Goal: Task Accomplishment & Management: Use online tool/utility

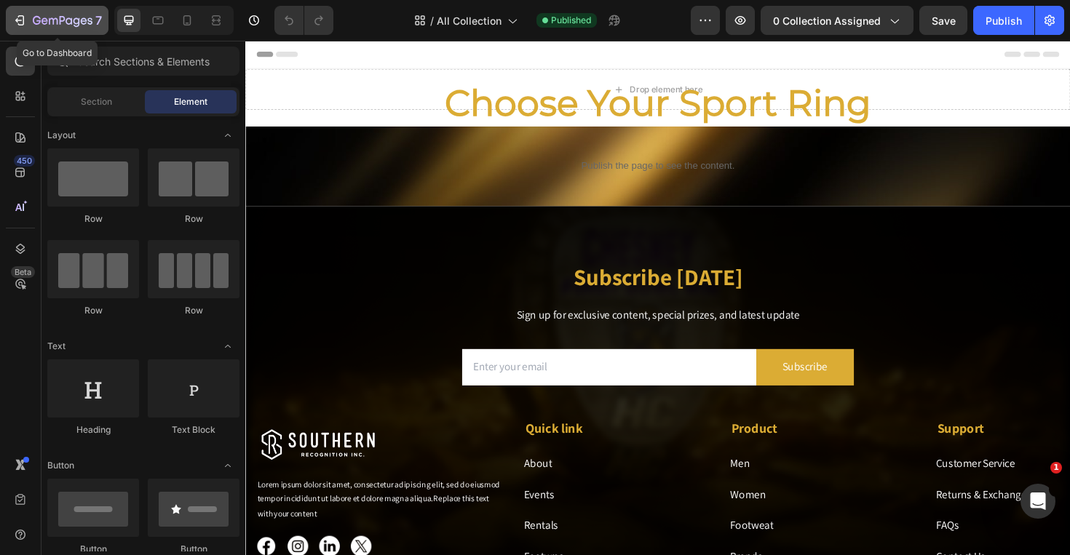
click at [82, 23] on icon "button" at bounding box center [63, 21] width 60 height 12
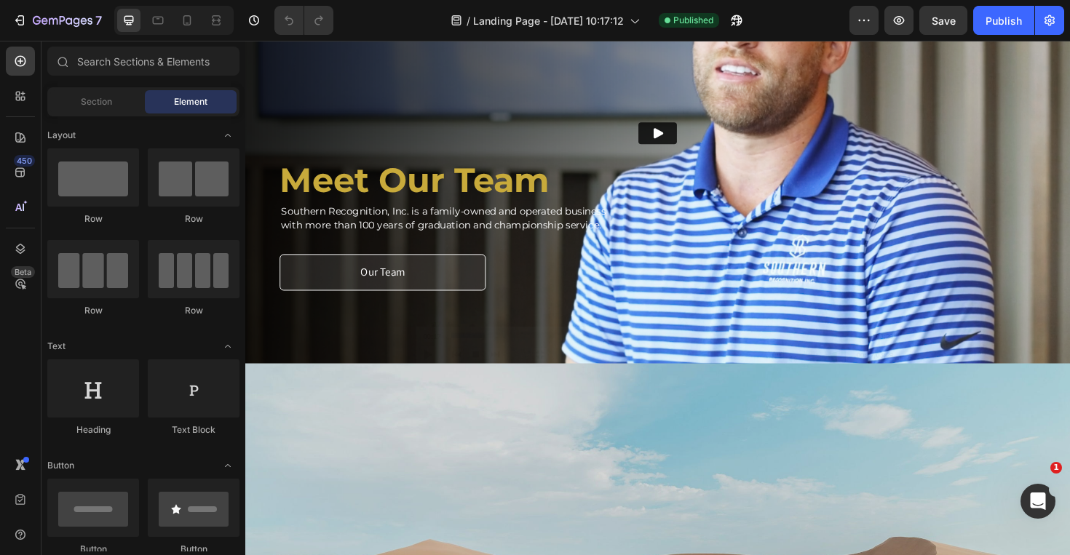
scroll to position [1630, 0]
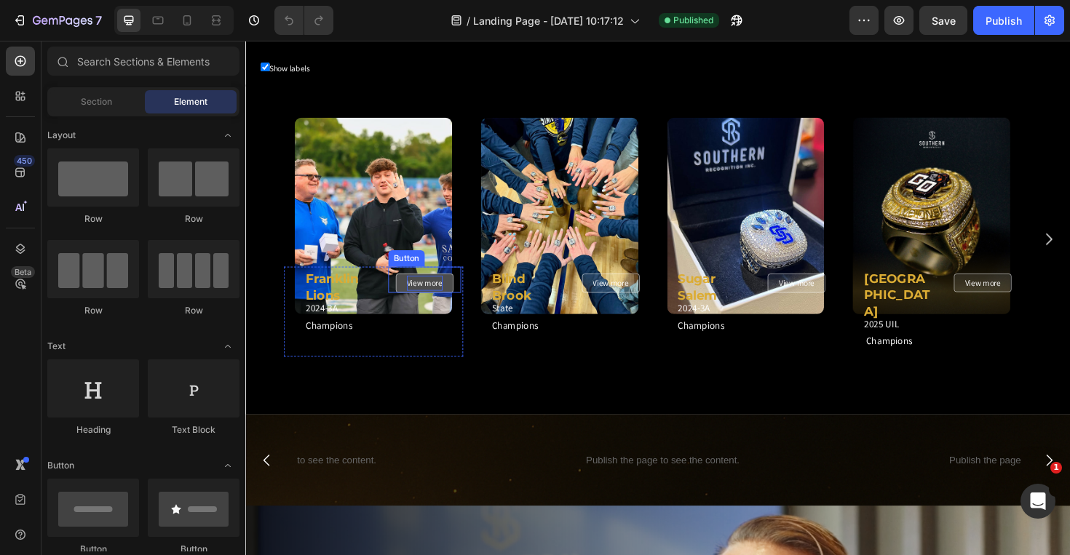
click at [453, 296] on p "View more" at bounding box center [435, 298] width 38 height 16
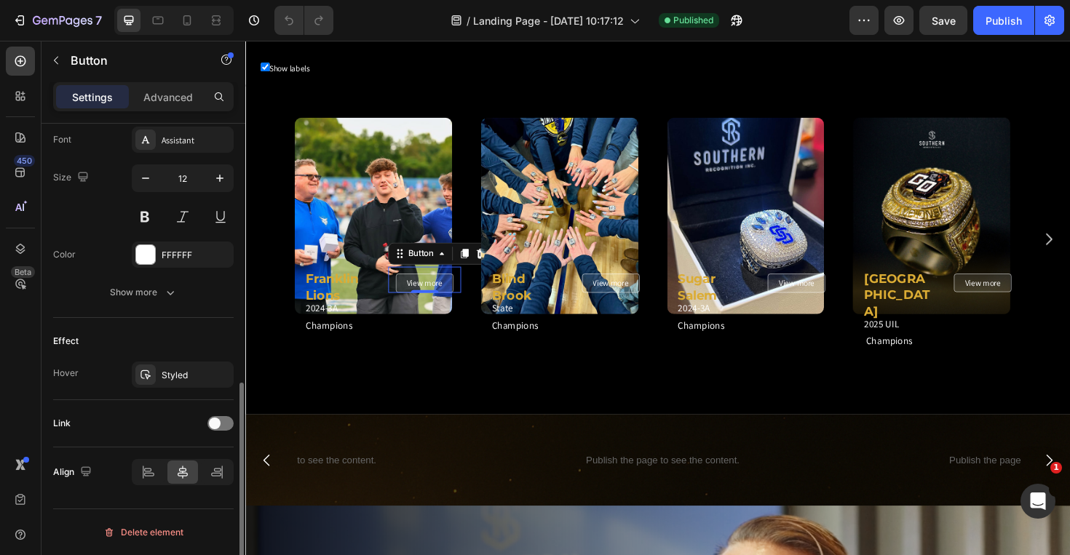
scroll to position [0, 0]
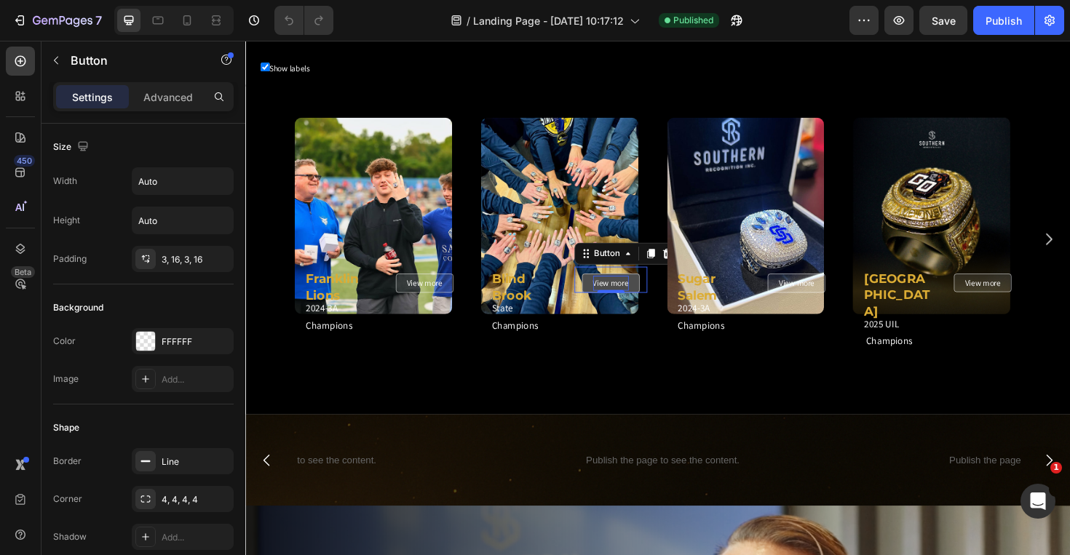
click at [616, 294] on p "View more" at bounding box center [633, 298] width 38 height 16
click at [608, 293] on link "View more" at bounding box center [632, 298] width 61 height 20
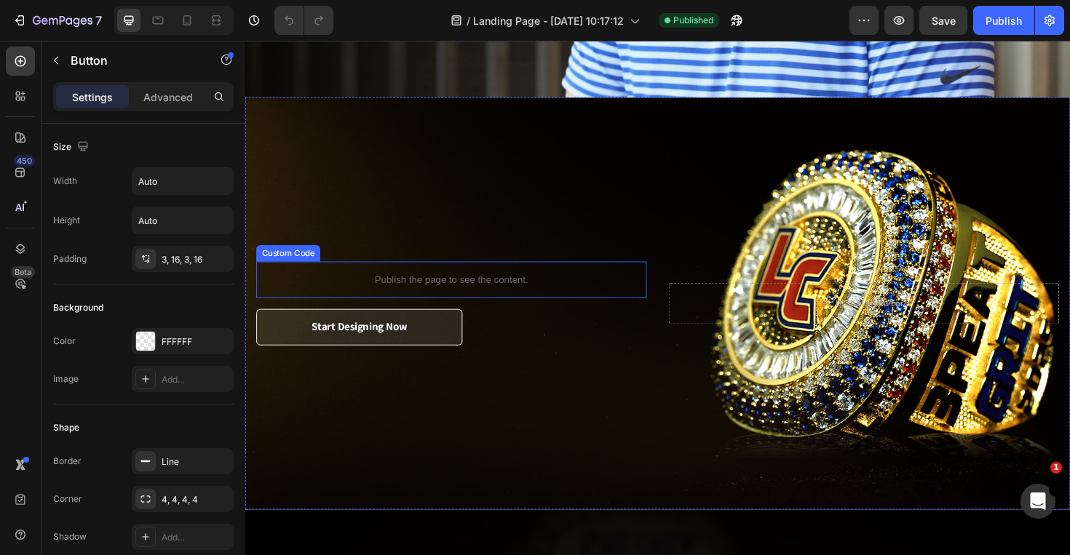
scroll to position [2726, 0]
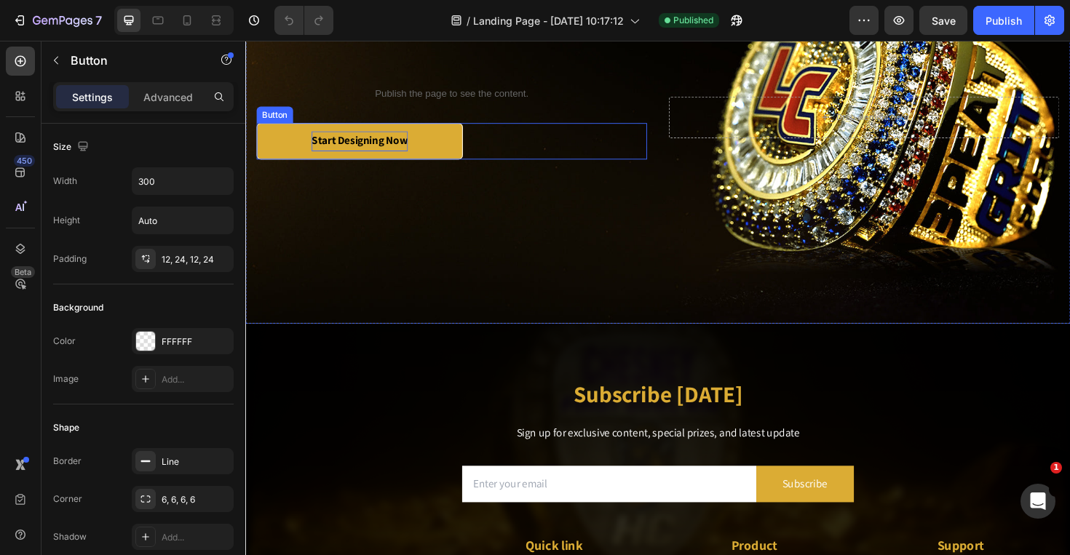
click at [393, 150] on strong "Start Designing Now" at bounding box center [366, 146] width 102 height 15
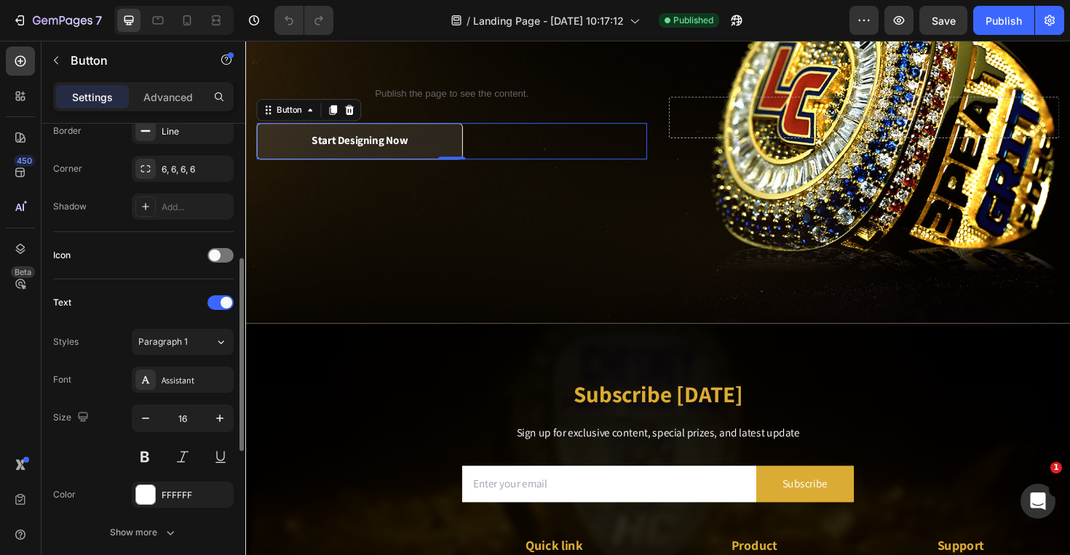
scroll to position [0, 0]
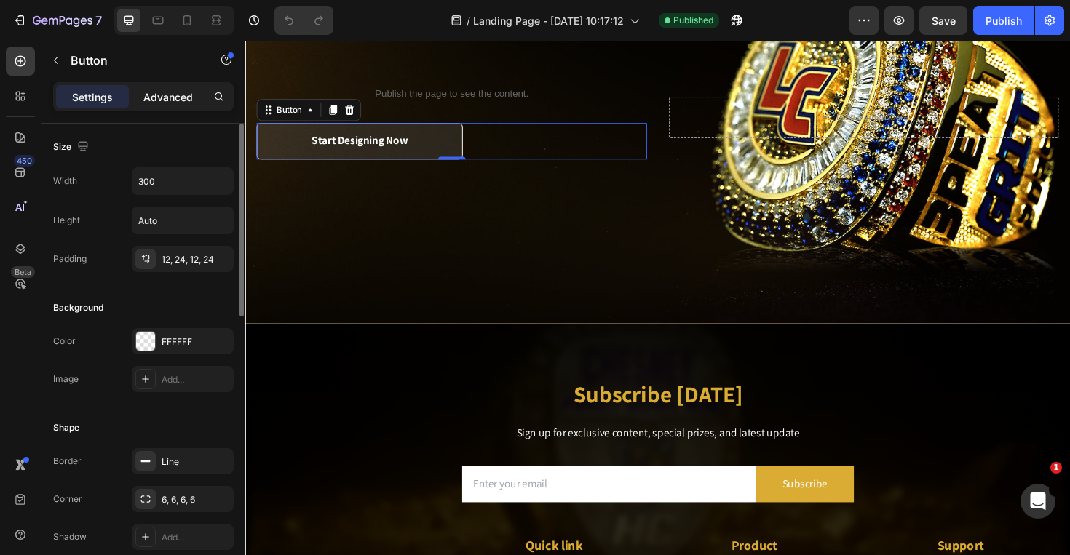
click at [175, 103] on p "Advanced" at bounding box center [167, 97] width 49 height 15
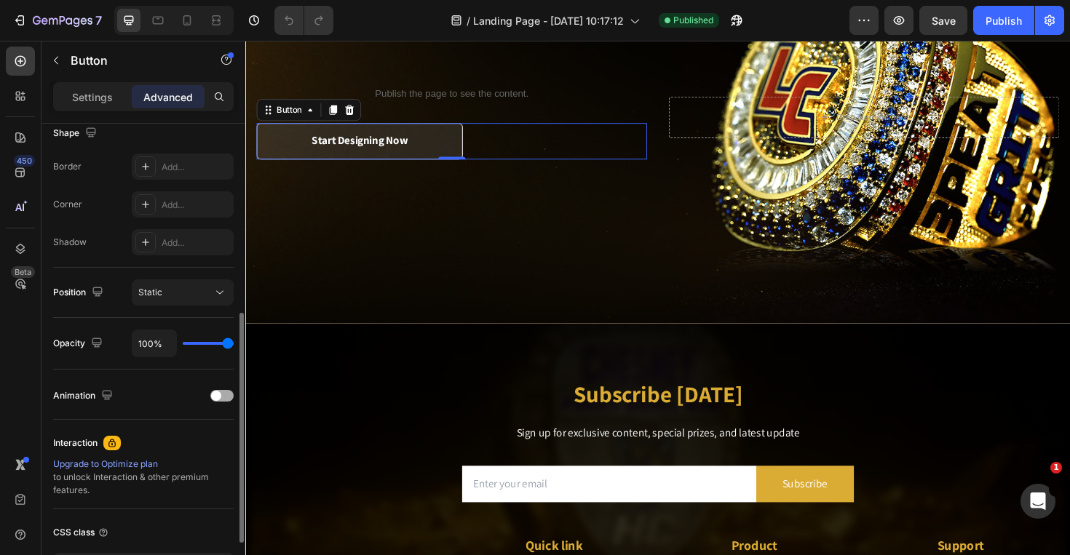
scroll to position [498, 0]
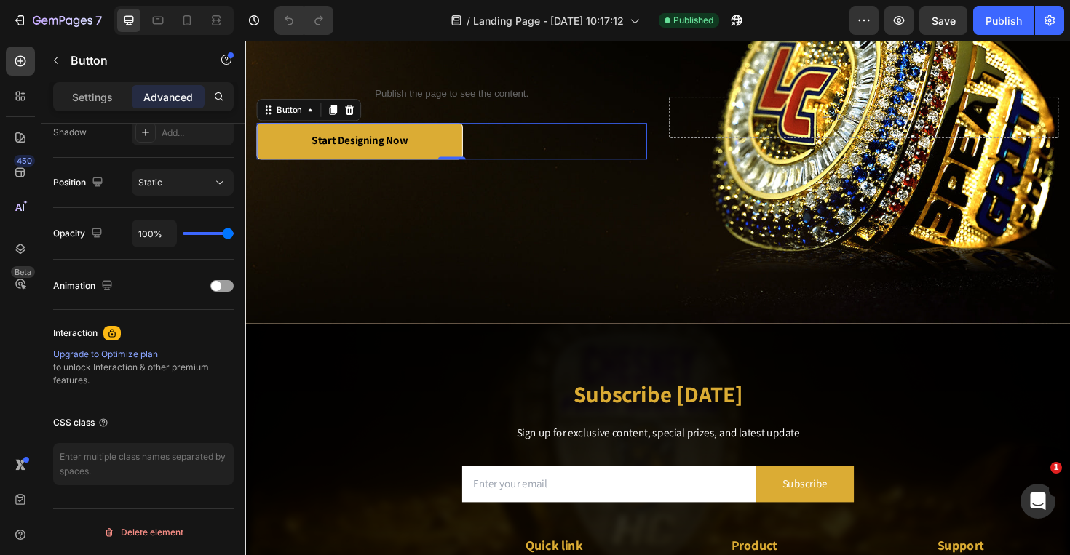
click at [298, 155] on link "Start Designing Now" at bounding box center [366, 147] width 218 height 39
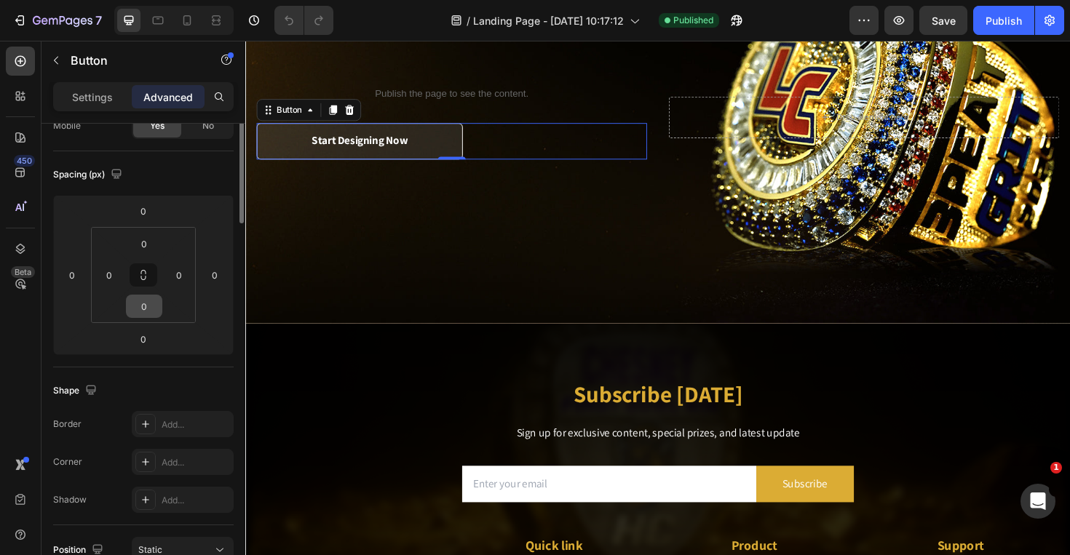
scroll to position [0, 0]
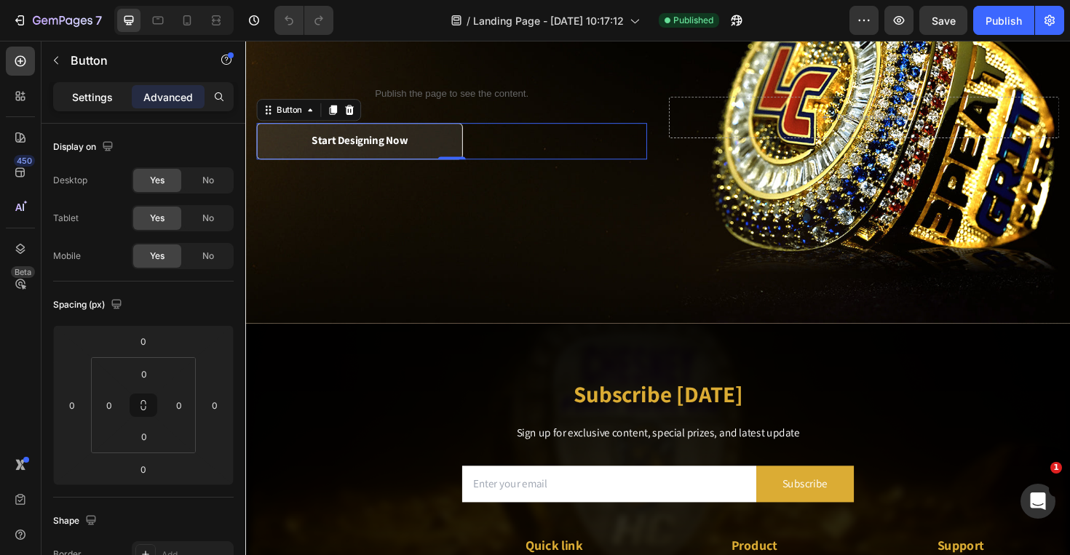
click at [91, 94] on p "Settings" at bounding box center [92, 97] width 41 height 15
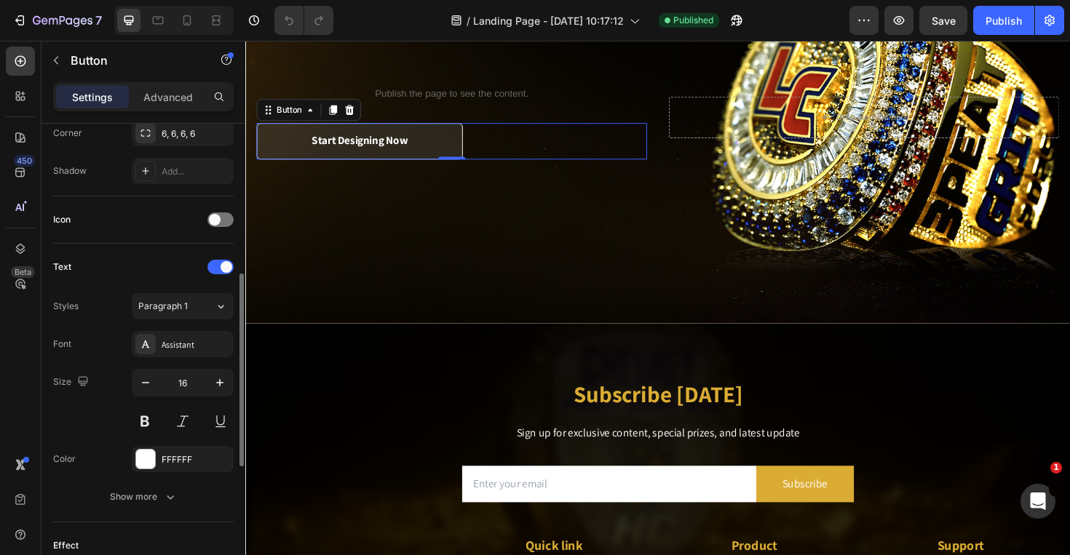
scroll to position [403, 0]
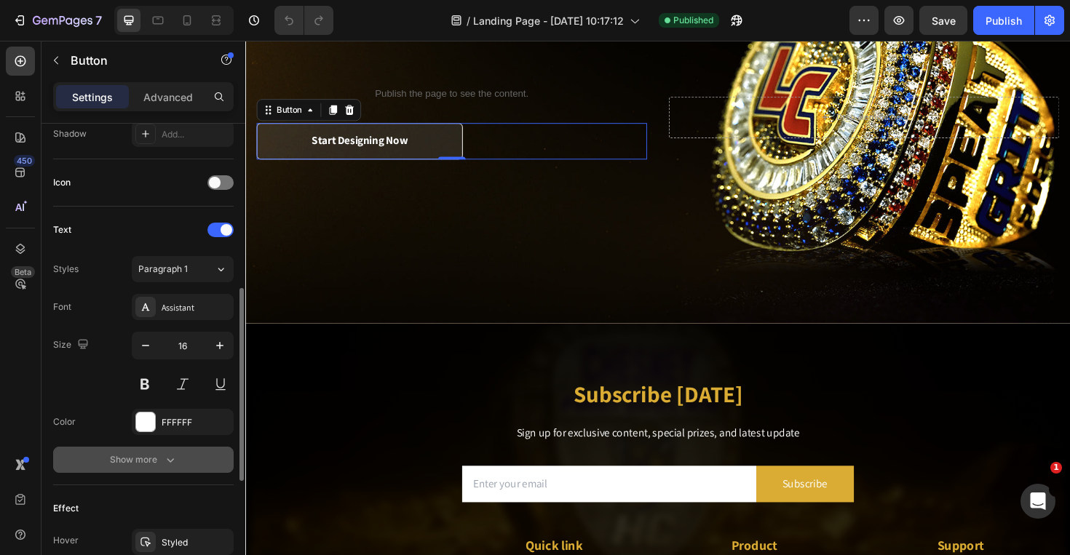
click at [157, 459] on div "Show more" at bounding box center [144, 460] width 68 height 15
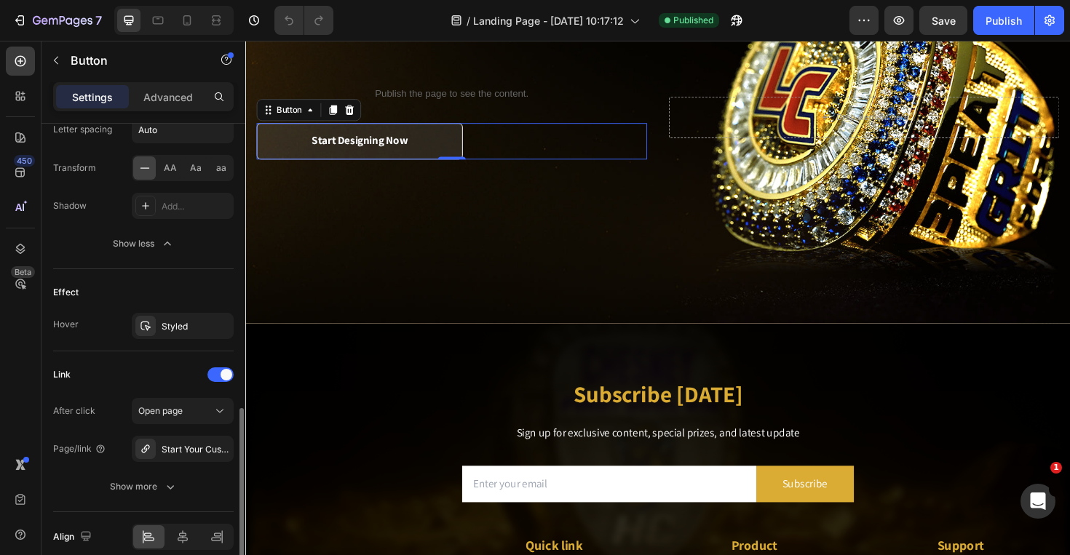
scroll to position [844, 0]
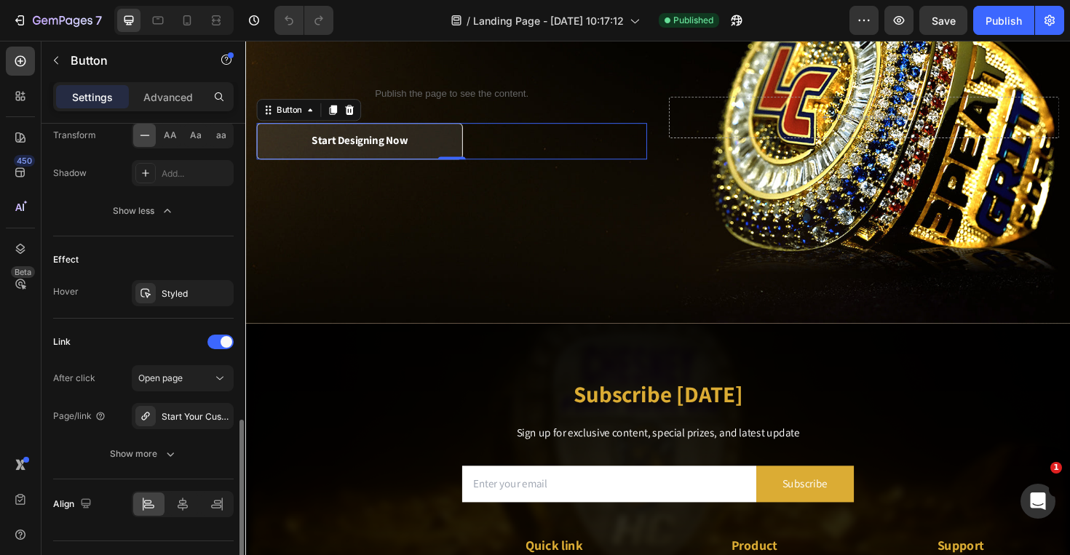
click at [74, 294] on div "Hover" at bounding box center [65, 291] width 25 height 13
click at [170, 293] on div "Styled" at bounding box center [183, 294] width 42 height 13
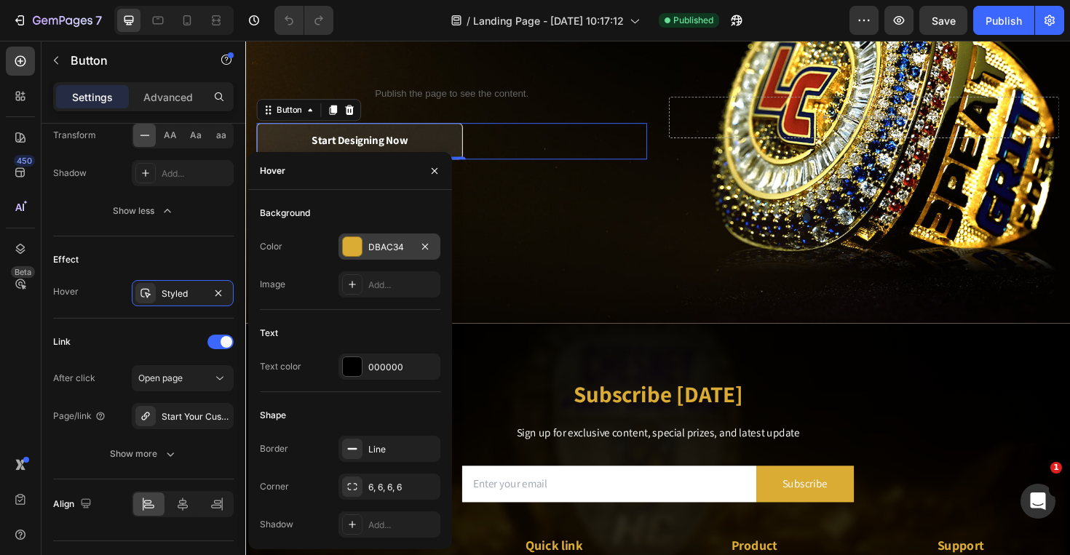
click at [386, 246] on div "DBAC34" at bounding box center [389, 247] width 42 height 13
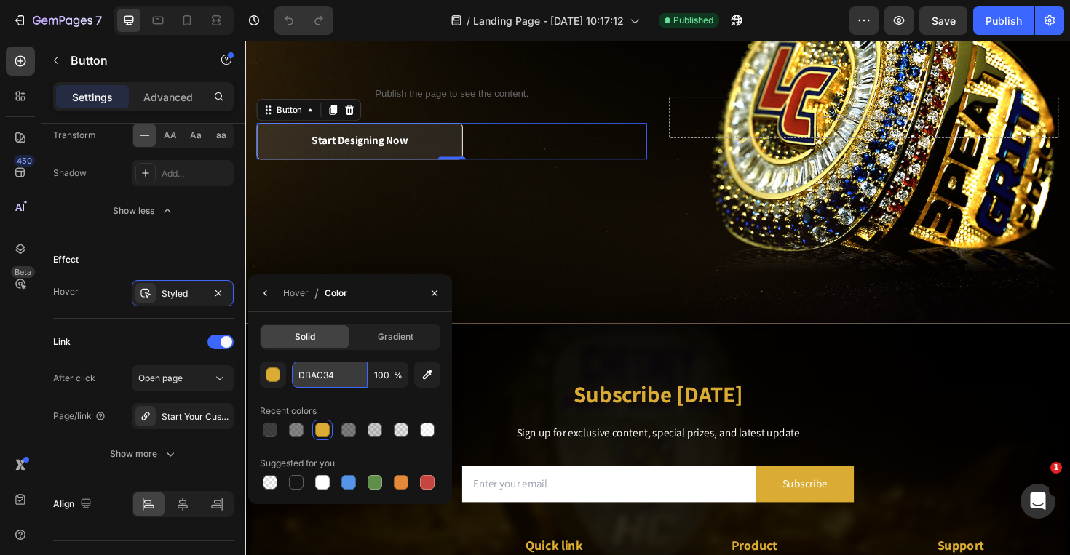
click at [322, 378] on input "DBAC34" at bounding box center [330, 375] width 76 height 26
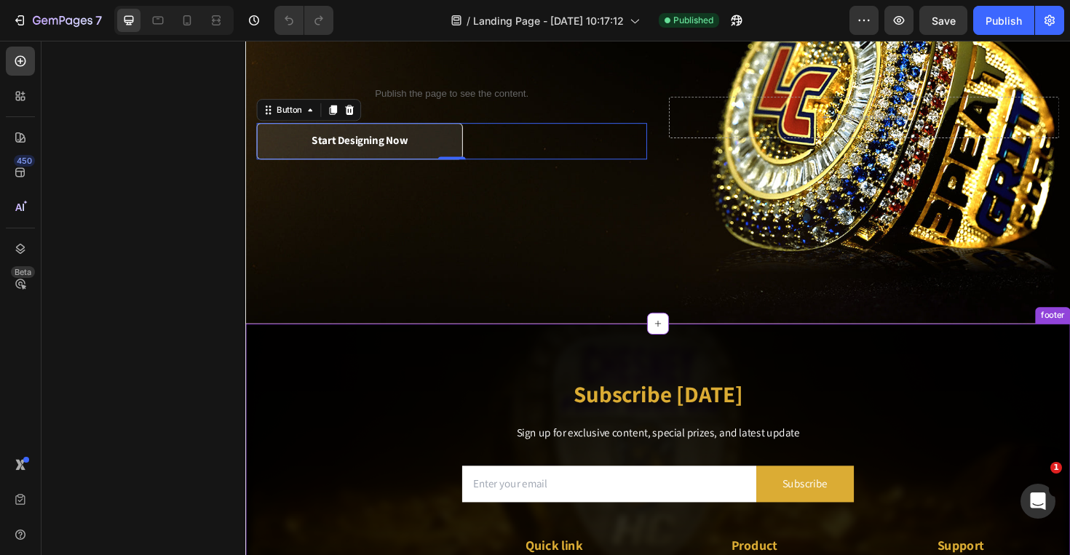
click at [501, 399] on h2 "Subscribe [DATE]" at bounding box center [682, 416] width 852 height 34
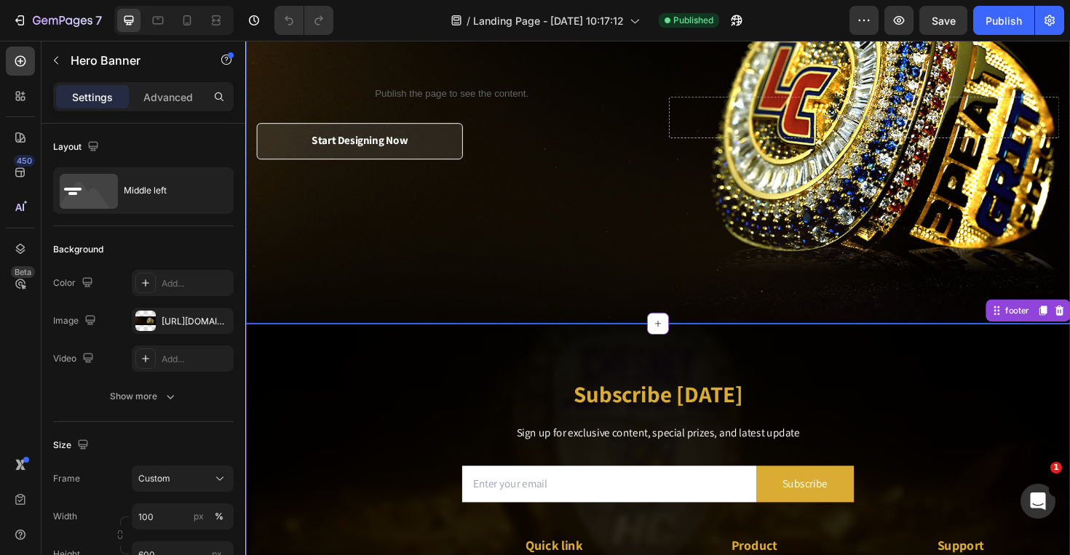
click at [409, 304] on div "Overlay" at bounding box center [681, 122] width 873 height 437
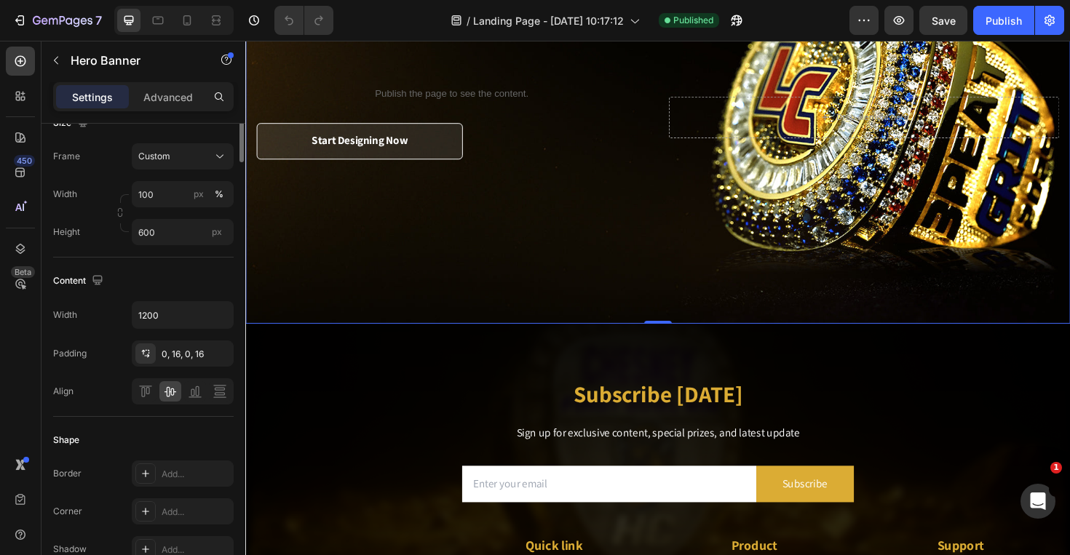
scroll to position [0, 0]
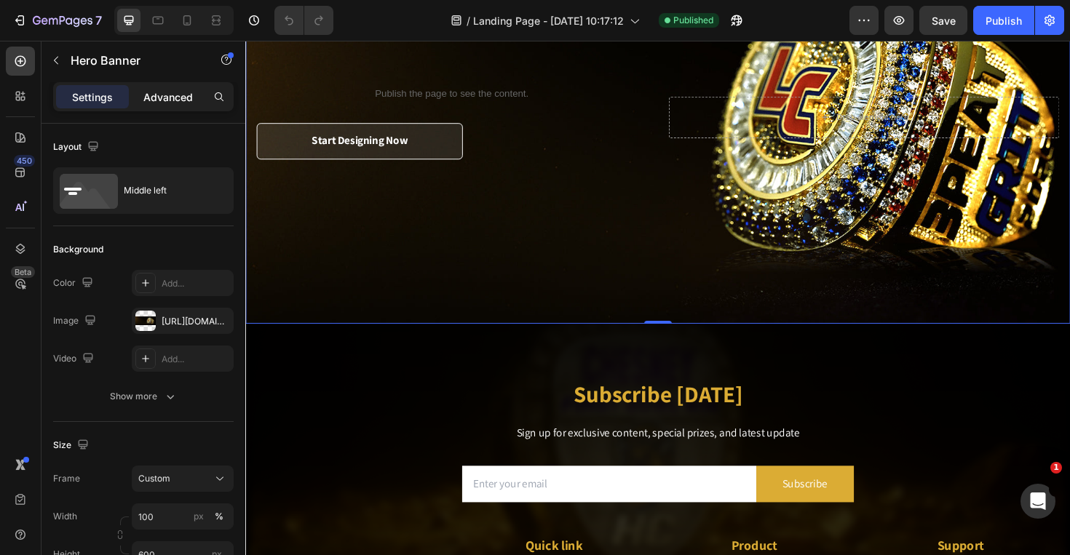
click at [170, 98] on p "Advanced" at bounding box center [167, 97] width 49 height 15
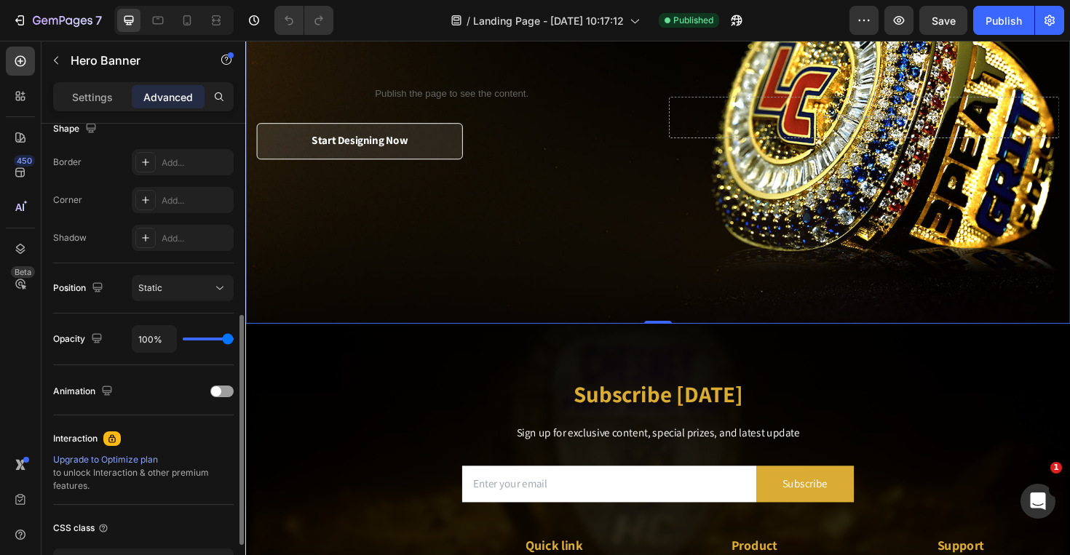
scroll to position [370, 0]
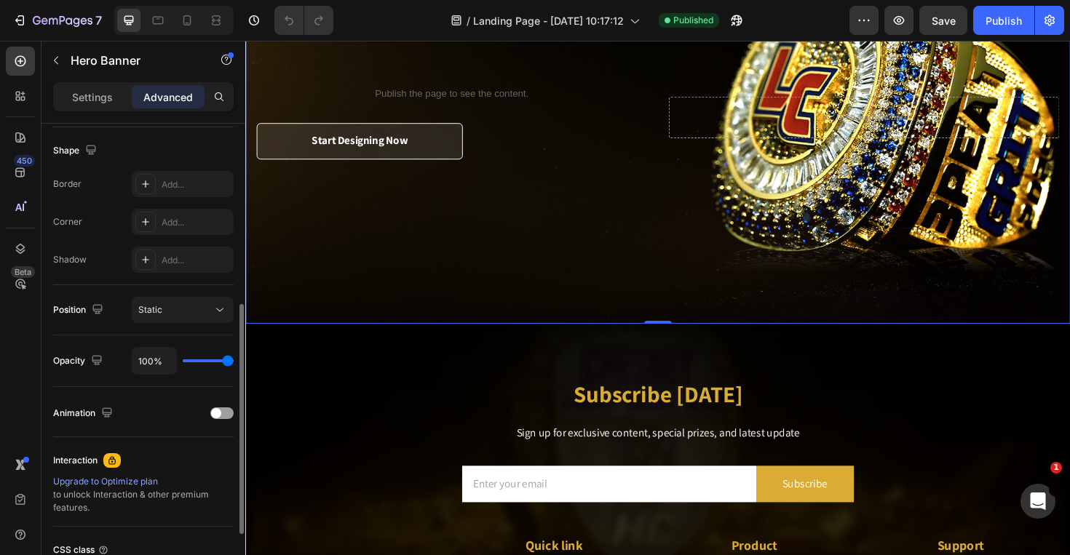
click at [304, 269] on div "Overlay" at bounding box center [681, 122] width 873 height 437
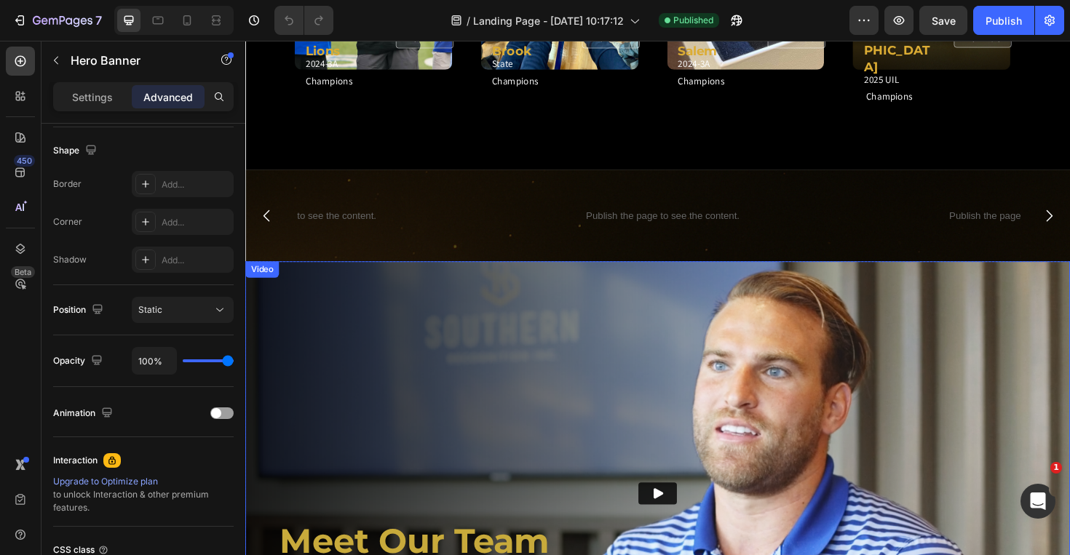
scroll to position [993, 0]
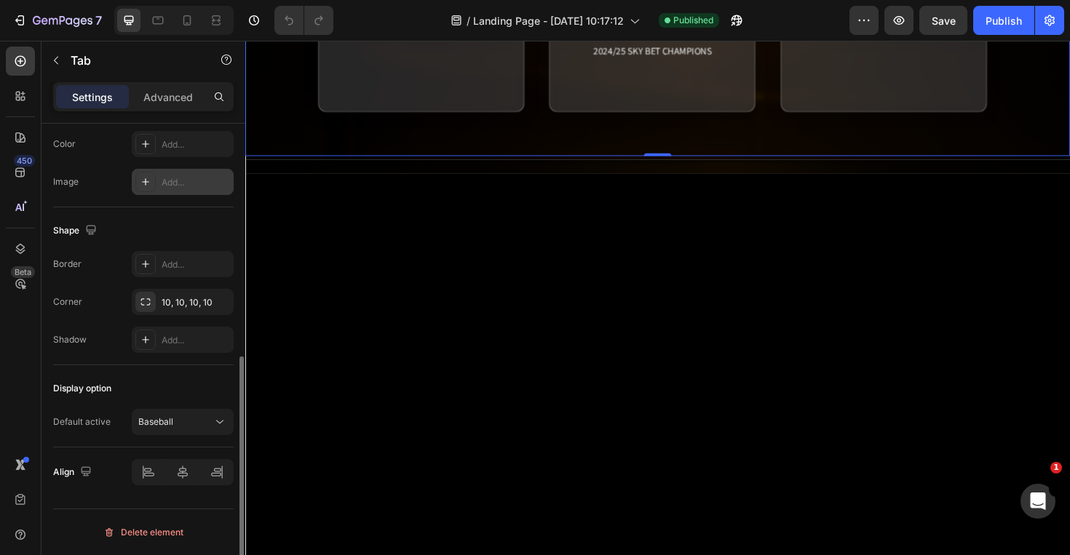
scroll to position [0, 0]
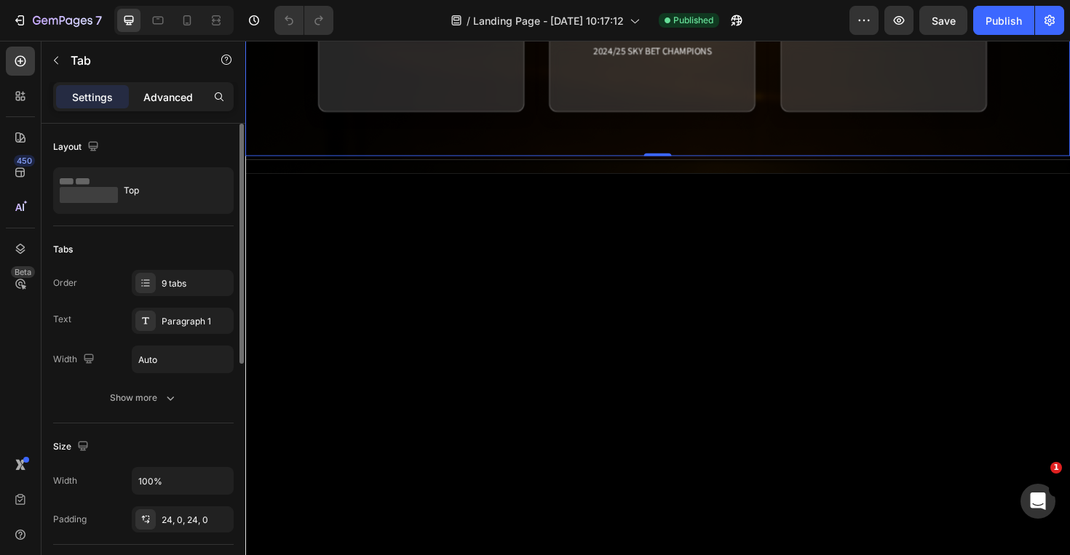
click at [158, 99] on p "Advanced" at bounding box center [167, 97] width 49 height 15
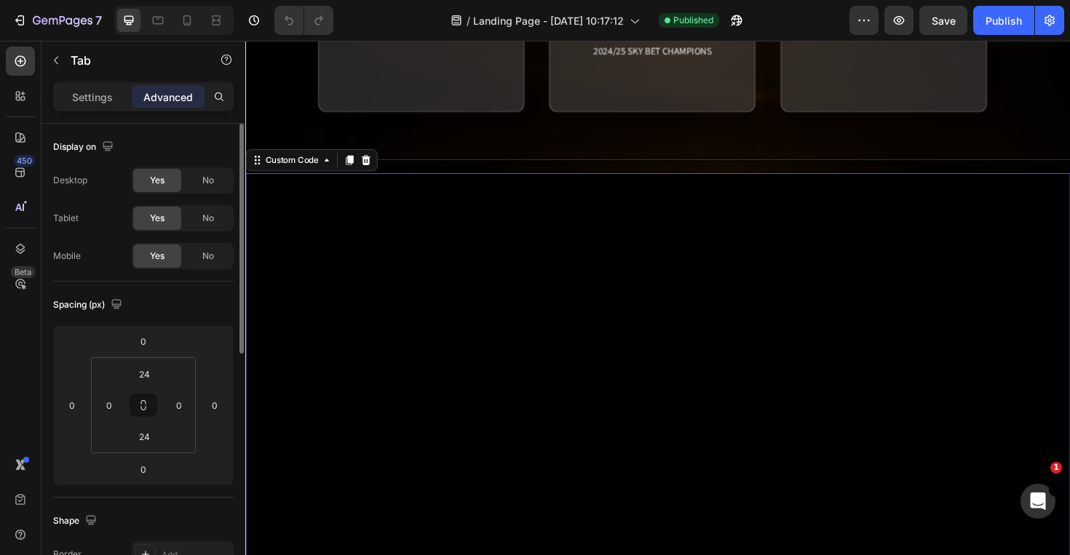
click at [308, 308] on video at bounding box center [681, 453] width 873 height 545
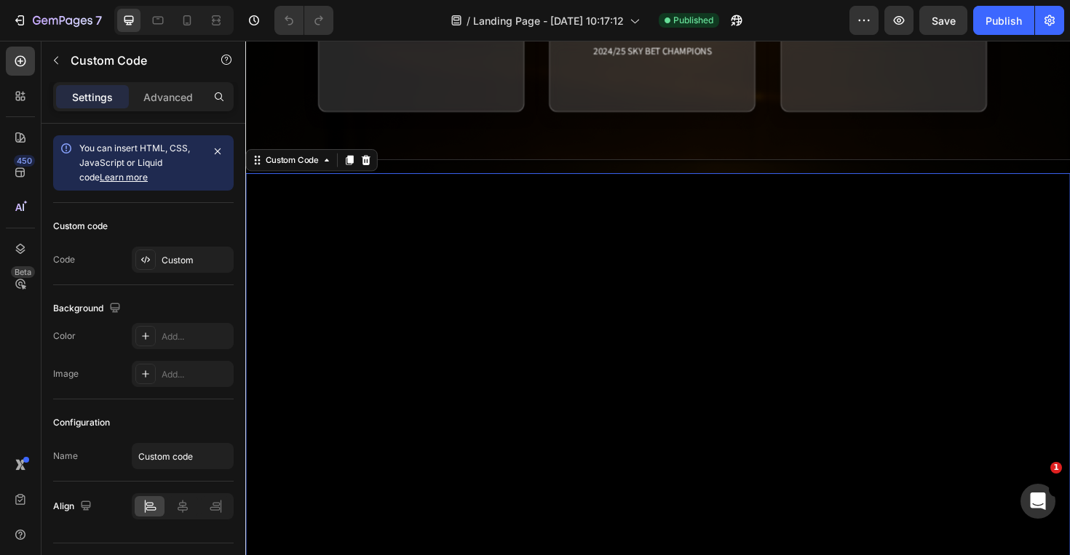
click at [308, 308] on video at bounding box center [681, 453] width 873 height 545
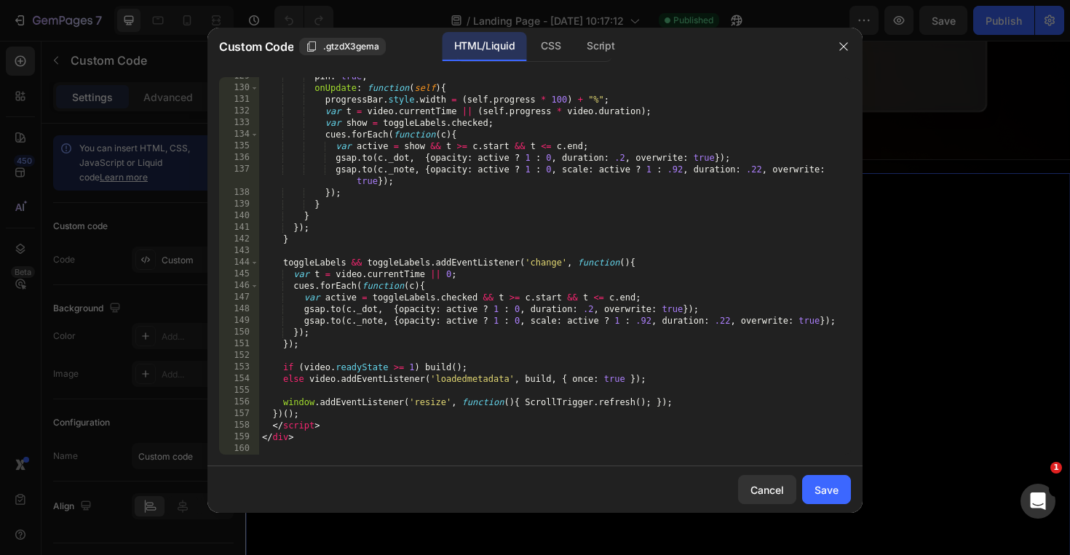
scroll to position [1602, 0]
click at [1036, 287] on div at bounding box center [535, 277] width 1070 height 555
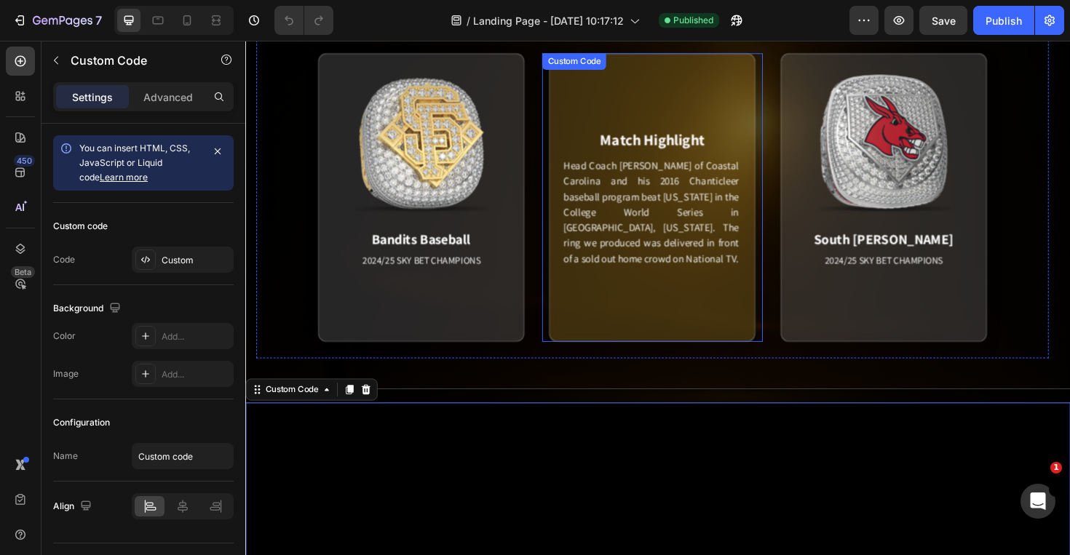
scroll to position [630, 0]
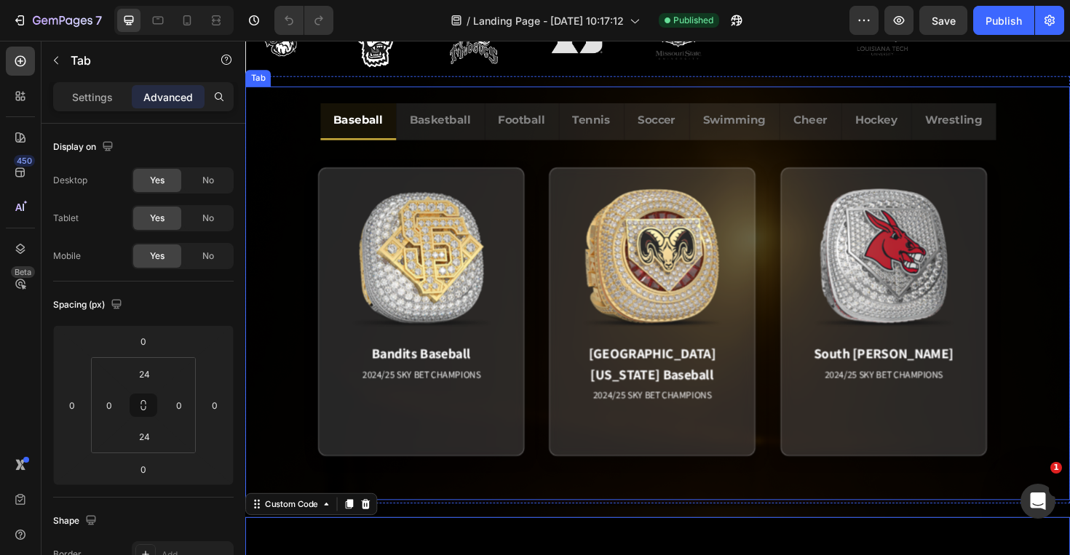
click at [544, 505] on div "Bandits Baseball 2024/25 SKY BET CHAMPIONS Match Highlight America's Team. Pack…" at bounding box center [681, 328] width 873 height 364
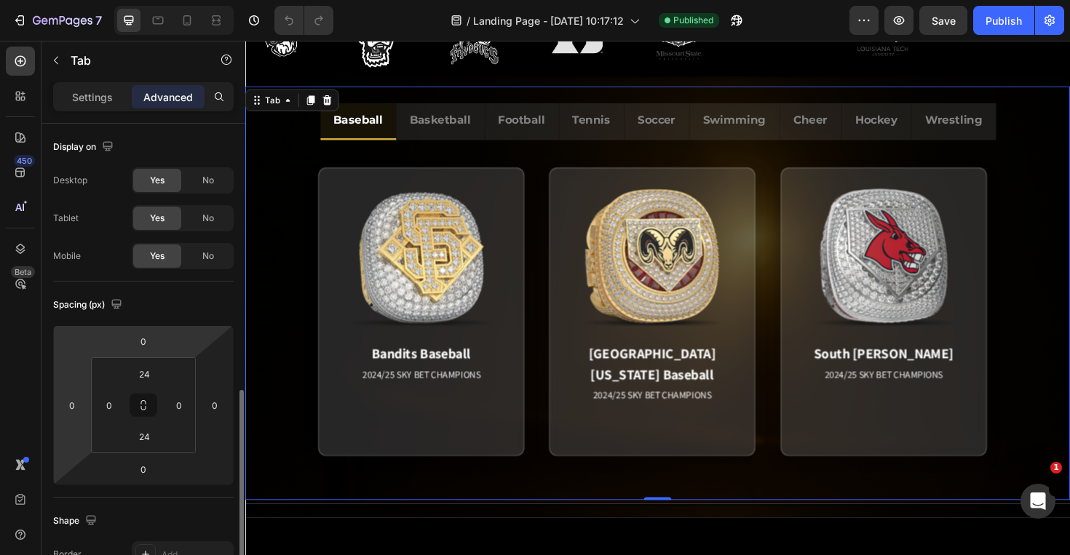
scroll to position [498, 0]
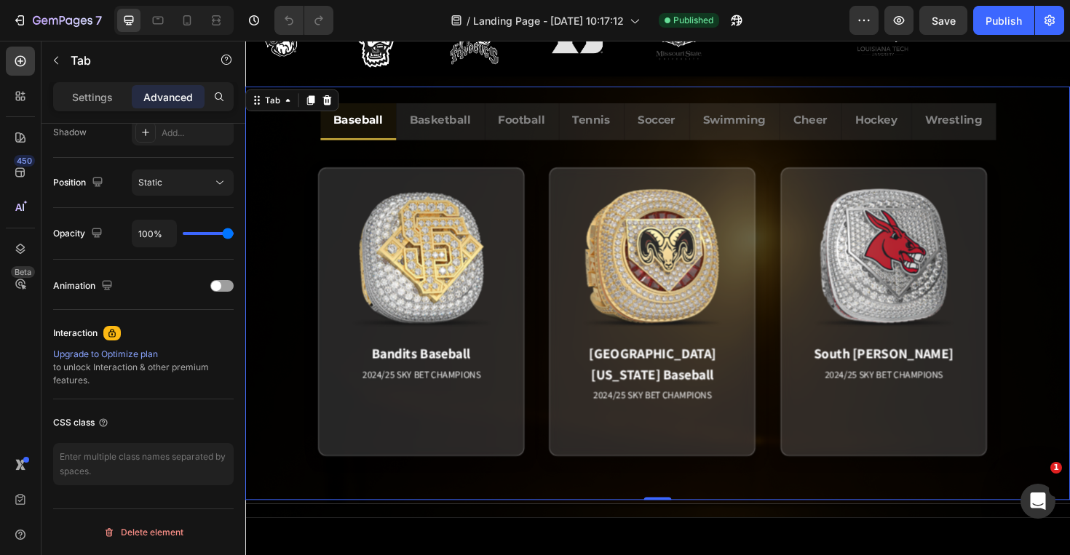
click at [80, 108] on div "Settings Advanced" at bounding box center [143, 96] width 181 height 29
click at [89, 107] on div "Settings" at bounding box center [92, 96] width 73 height 23
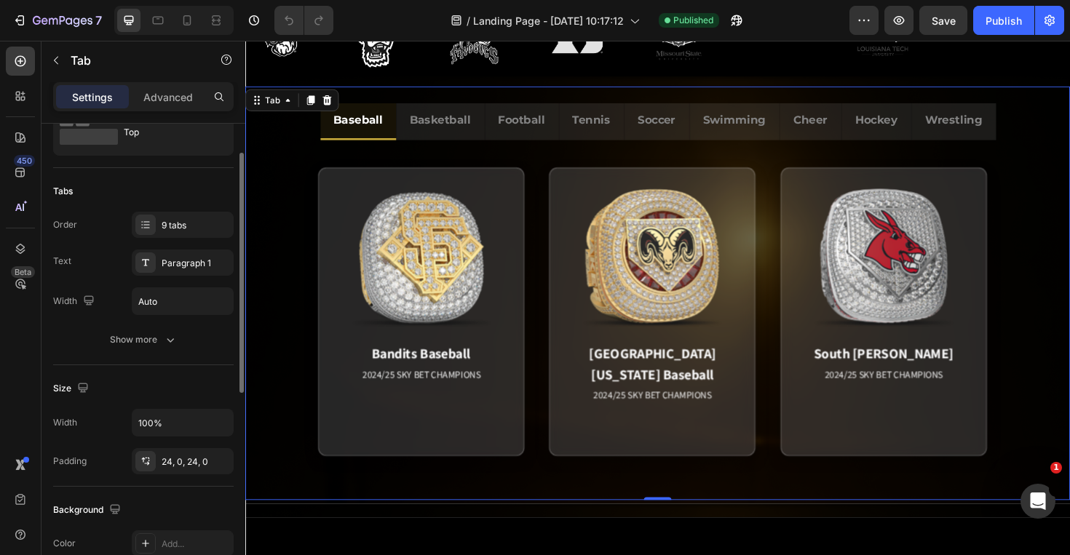
scroll to position [0, 0]
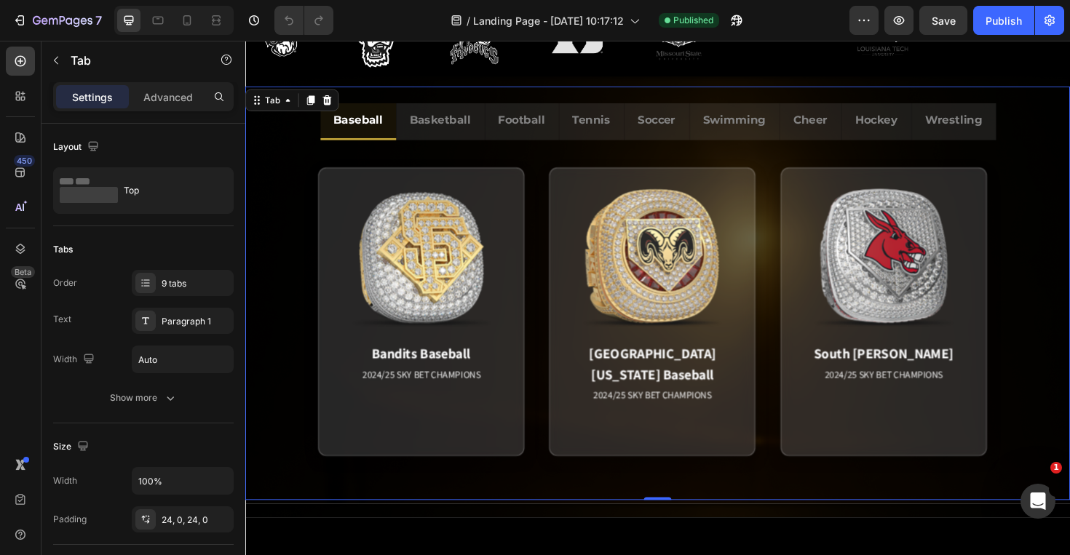
click at [365, 126] on p "Baseball" at bounding box center [364, 125] width 52 height 21
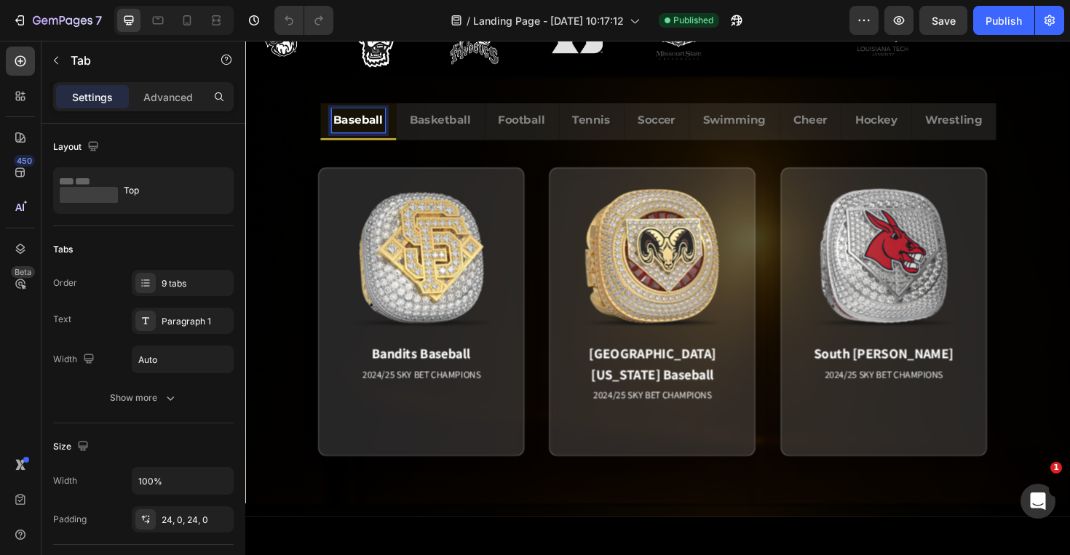
click at [373, 146] on div "Bandits Baseball 2024/25 SKY BET CHAMPIONS Match Highlight America's Team. Pack…" at bounding box center [681, 328] width 873 height 364
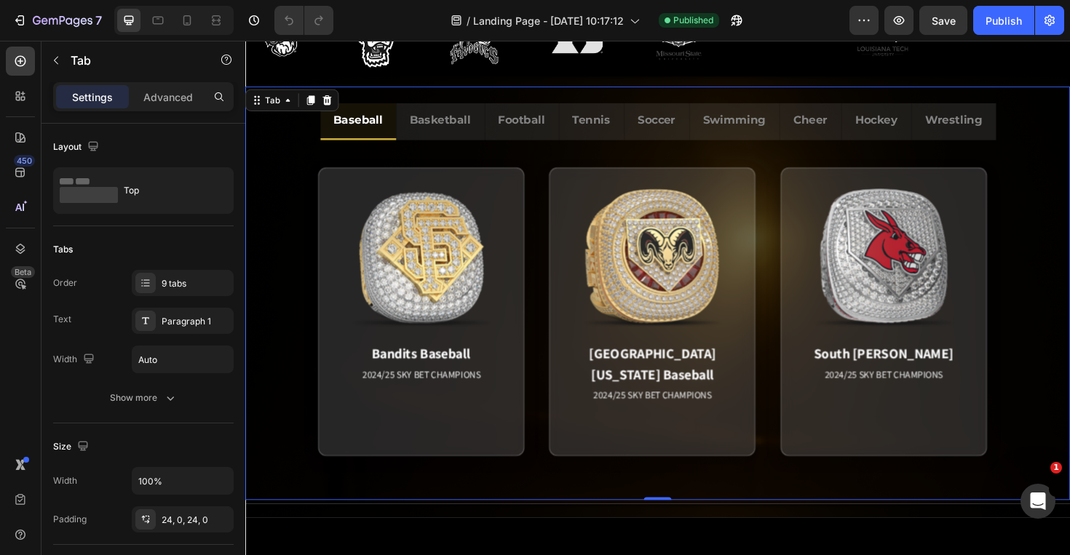
click at [376, 143] on li "Baseball" at bounding box center [365, 126] width 80 height 39
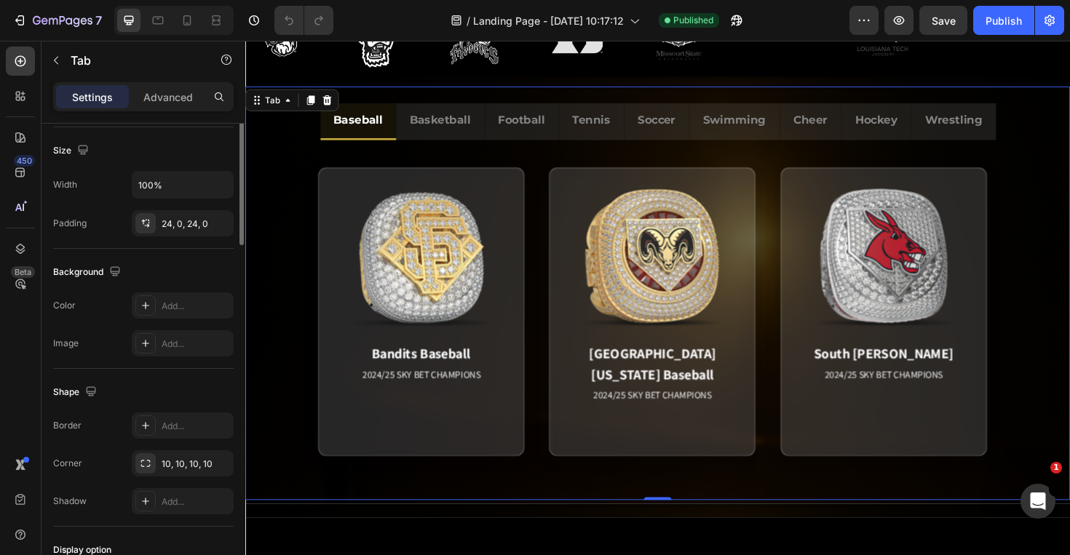
scroll to position [118, 0]
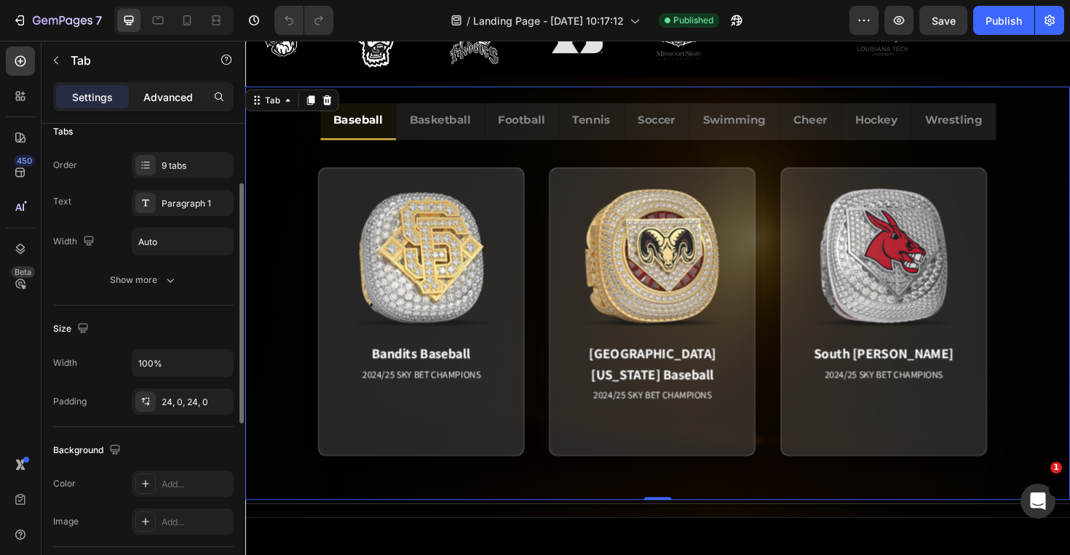
click at [161, 106] on div "Advanced" at bounding box center [168, 96] width 73 height 23
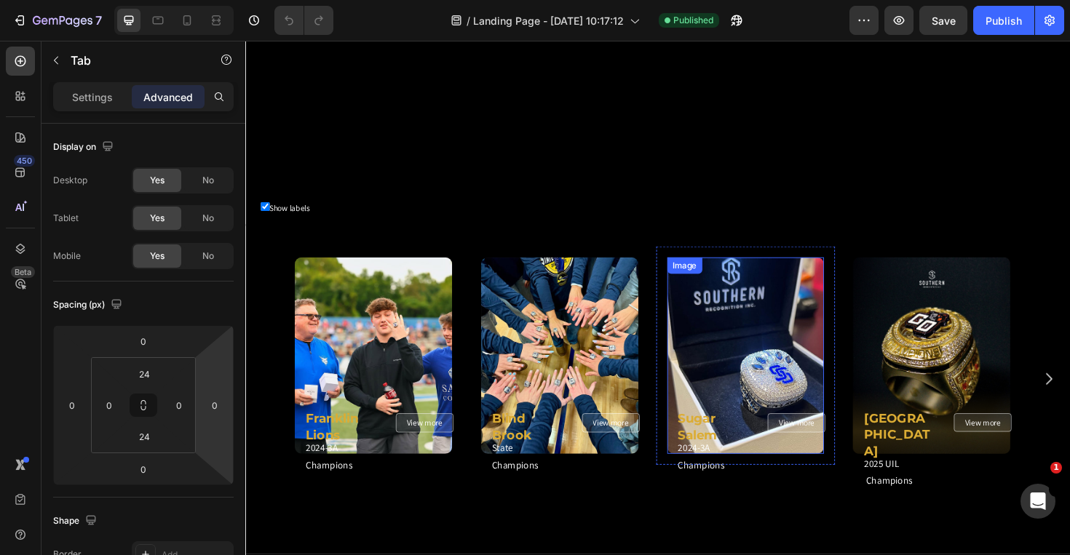
scroll to position [1552, 0]
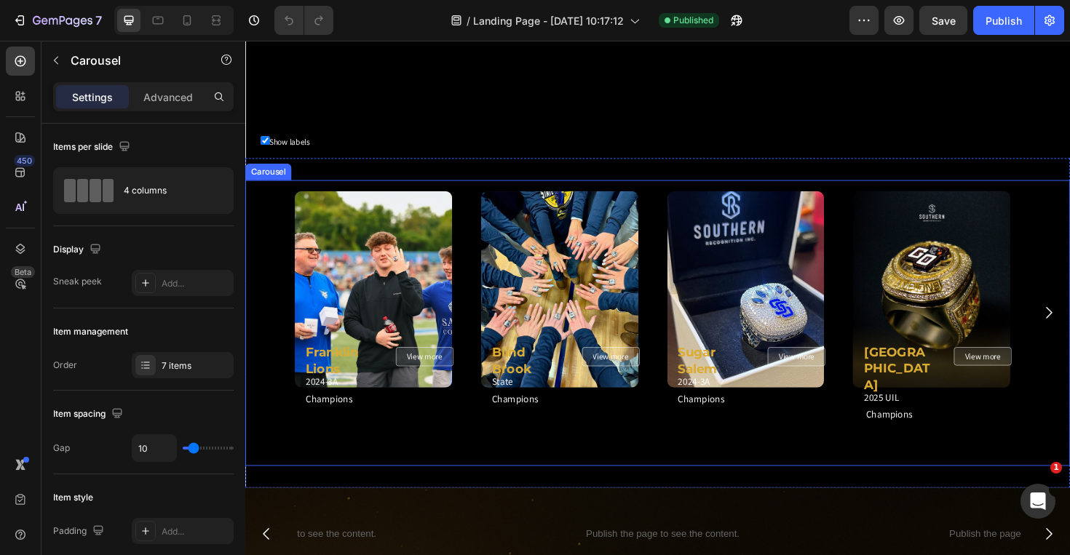
click at [531, 451] on div "Image Row Blind Brook Heading State Champions Heading View more Button Row" at bounding box center [578, 329] width 190 height 281
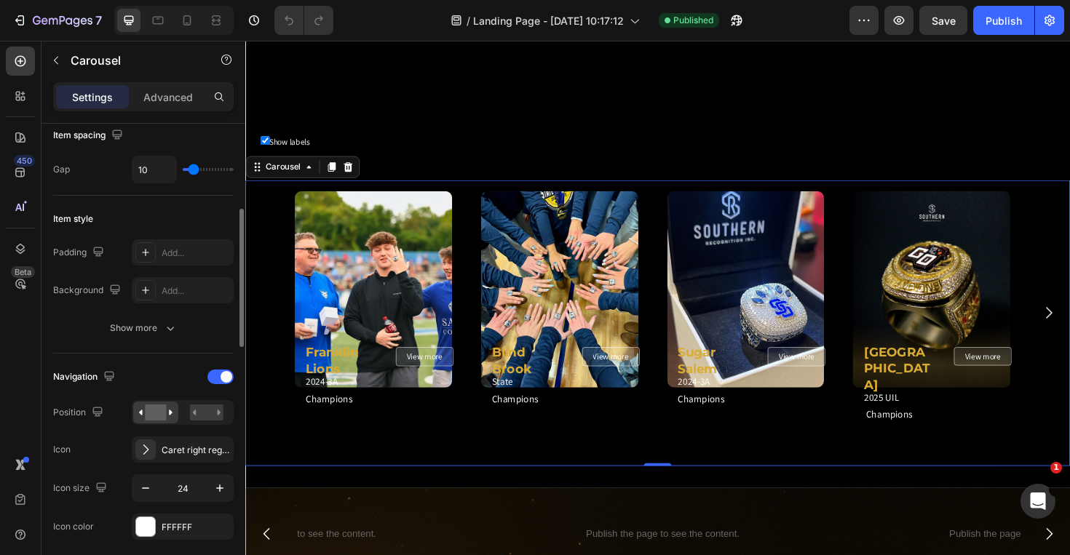
scroll to position [312, 0]
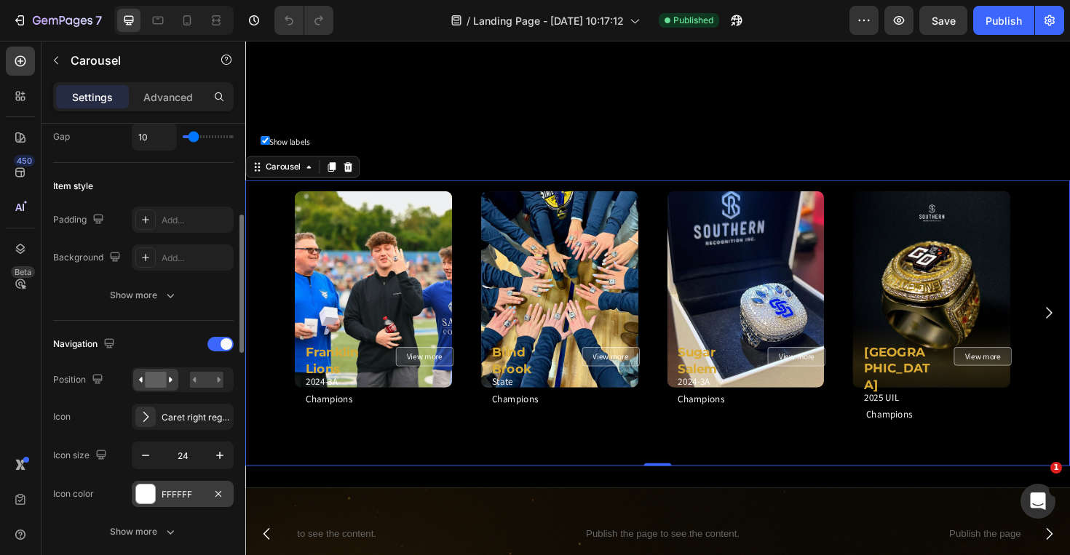
click at [177, 495] on div "FFFFFF" at bounding box center [183, 494] width 42 height 13
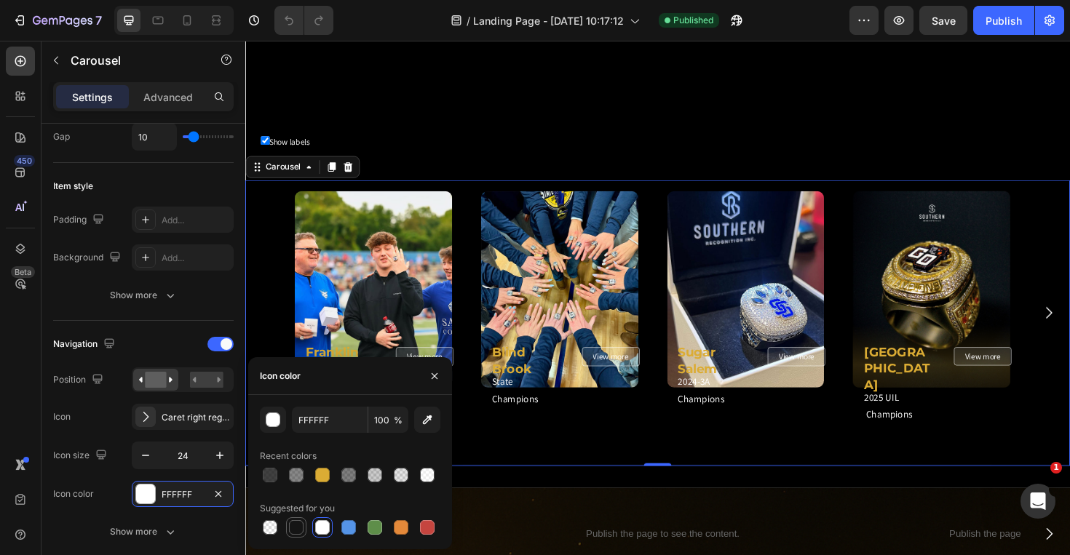
click at [295, 525] on div at bounding box center [296, 527] width 15 height 15
click at [424, 420] on icon "button" at bounding box center [427, 420] width 15 height 15
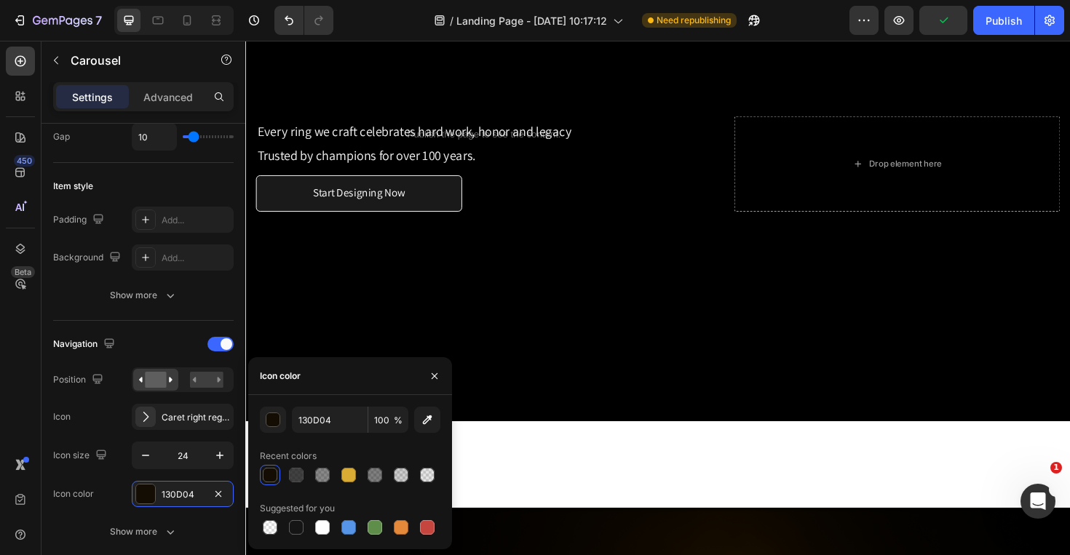
scroll to position [181, 0]
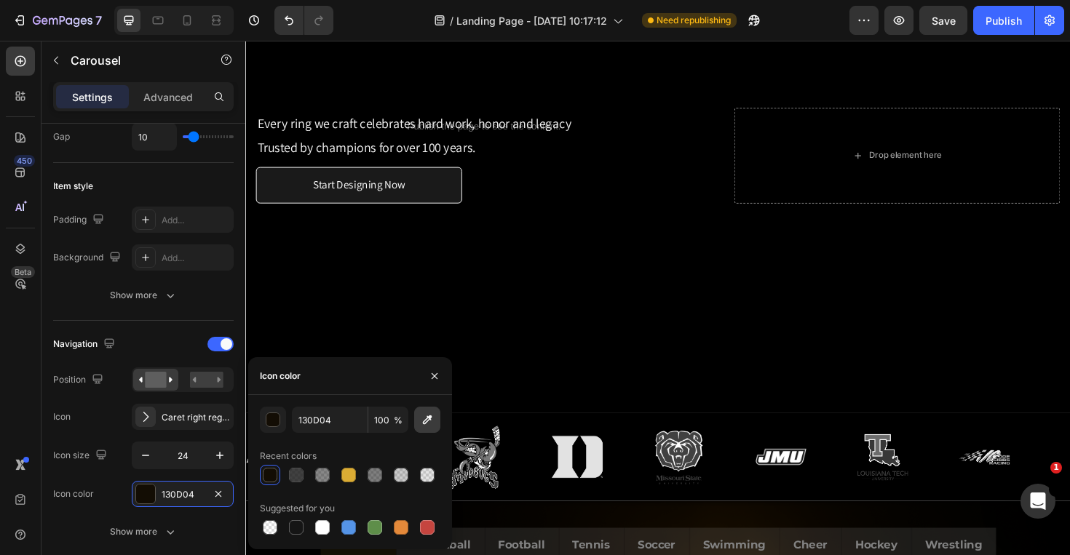
click at [429, 420] on icon "button" at bounding box center [427, 420] width 15 height 15
click at [420, 419] on icon "button" at bounding box center [427, 420] width 15 height 15
click at [179, 492] on div "090701" at bounding box center [183, 494] width 42 height 13
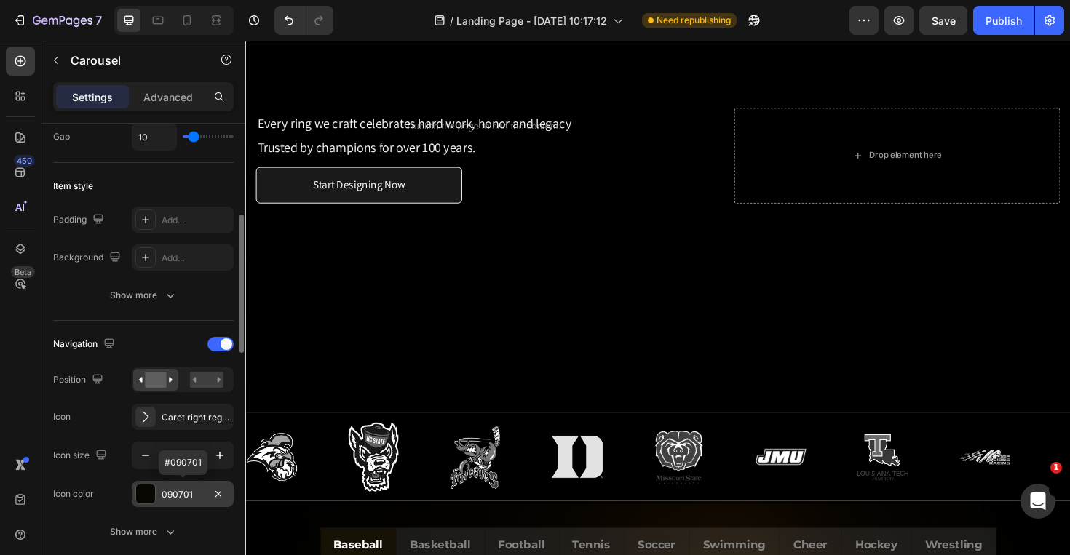
click at [179, 492] on div "090701" at bounding box center [183, 494] width 42 height 13
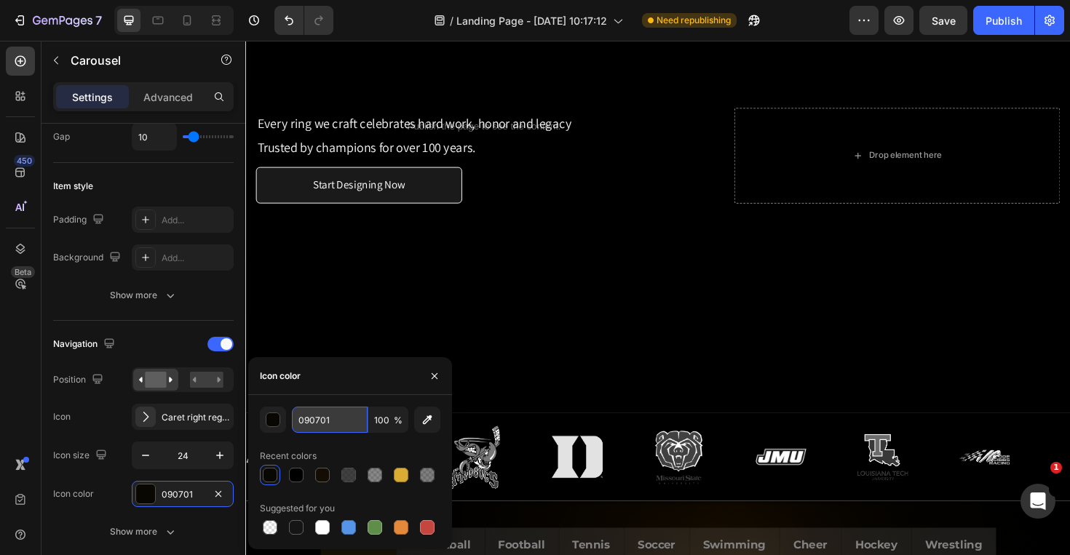
click at [331, 426] on input "090701" at bounding box center [330, 420] width 76 height 26
click at [398, 477] on div at bounding box center [401, 475] width 15 height 15
type input "DBAC34"
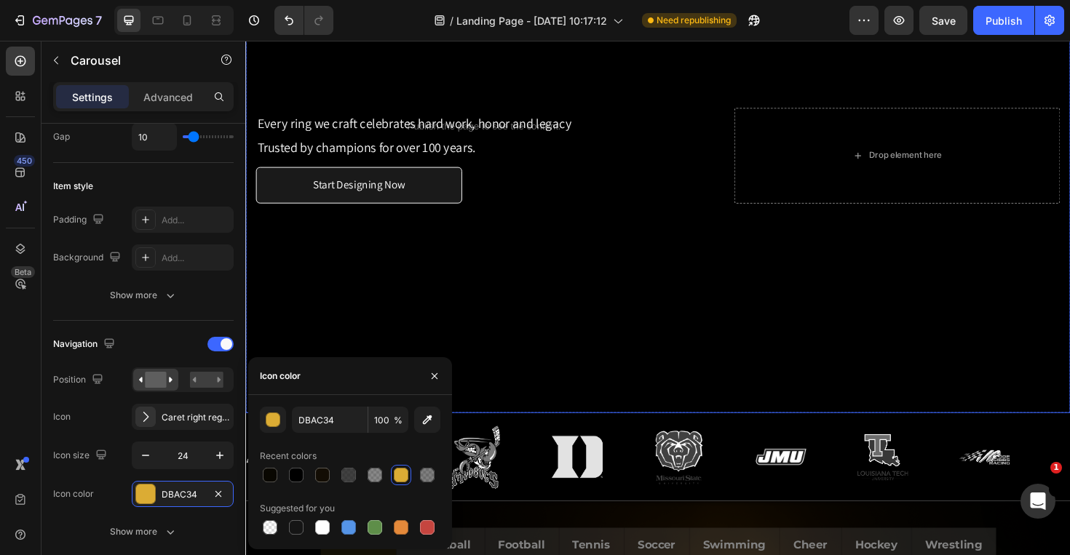
click at [539, 95] on div "Publish the page to see the content. Custom Code Every ring we craft celebrates…" at bounding box center [681, 162] width 873 height 185
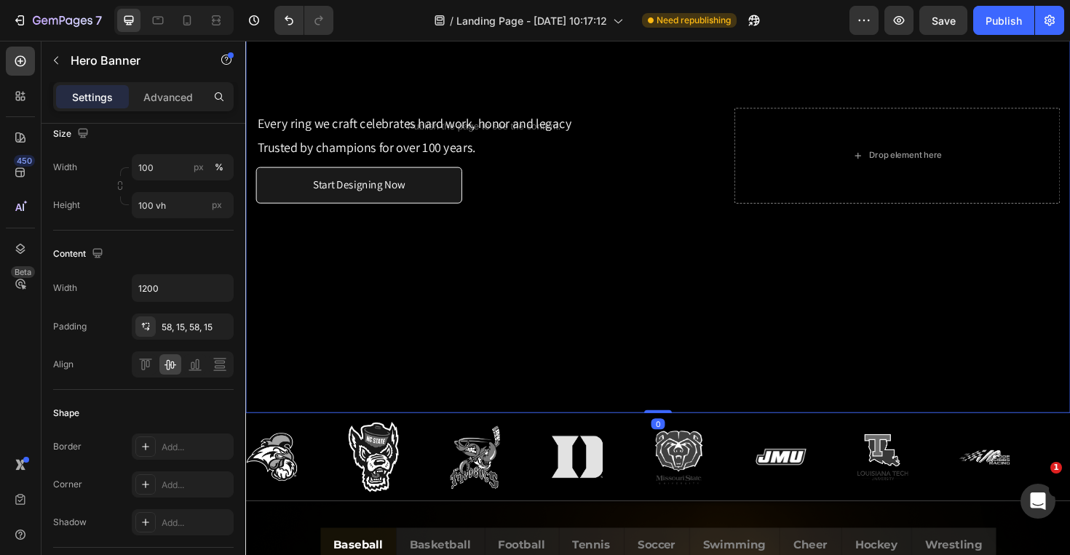
scroll to position [0, 0]
